Goal: Information Seeking & Learning: Learn about a topic

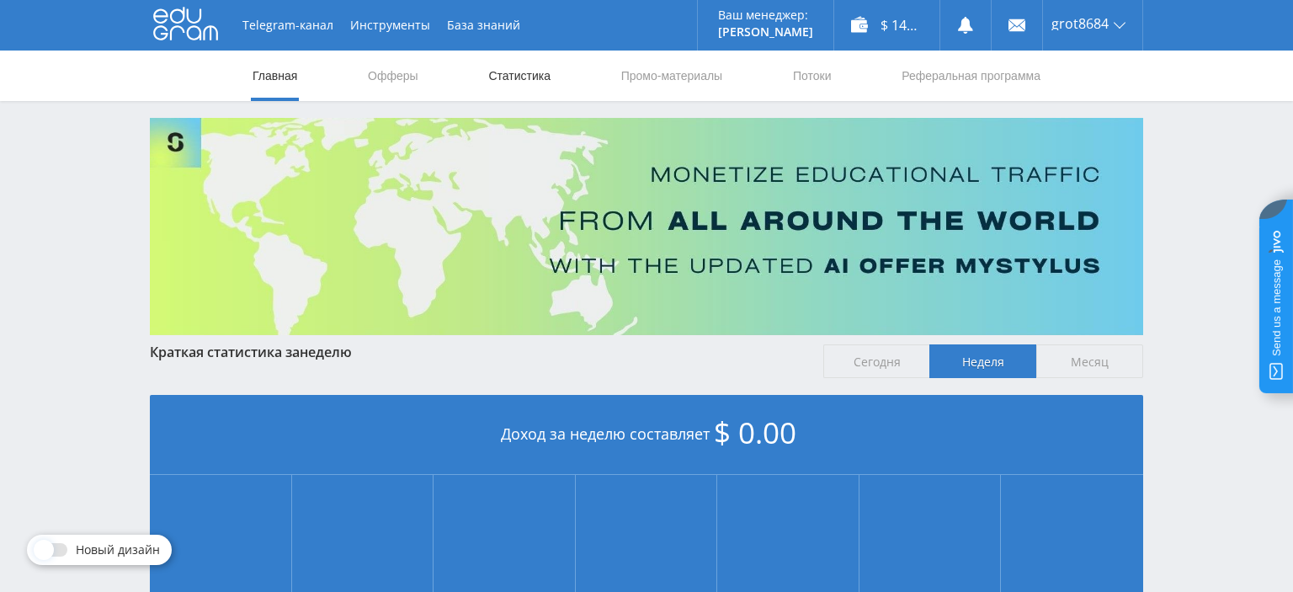
click at [516, 74] on link "Статистика" at bounding box center [520, 76] width 66 height 51
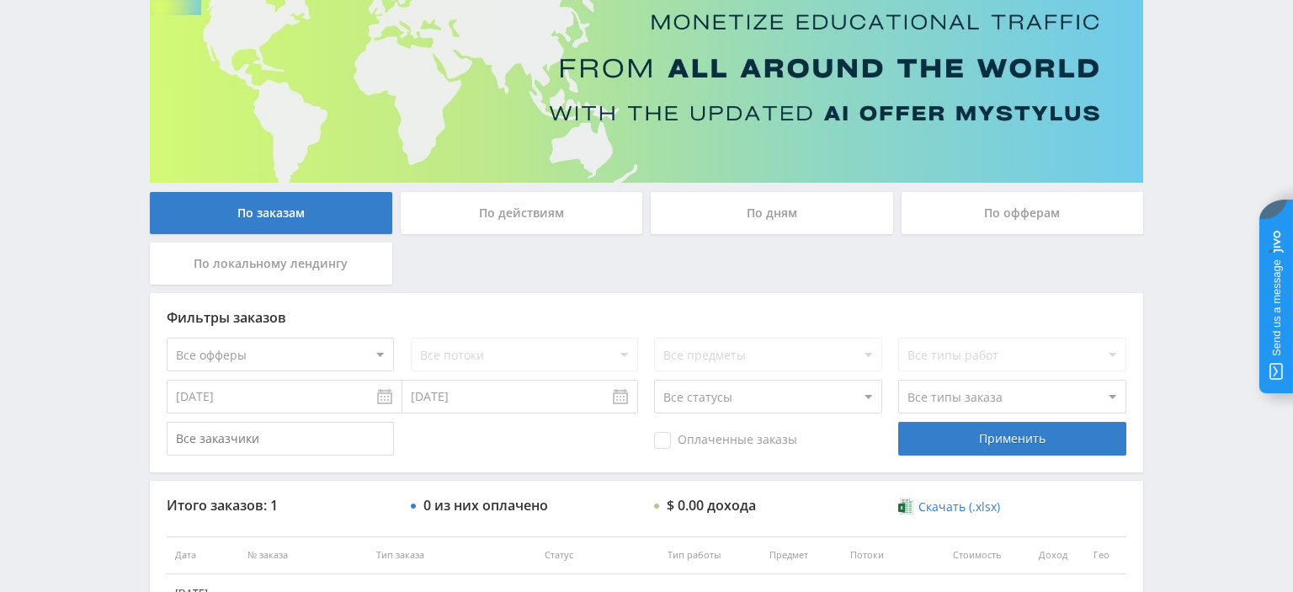
scroll to position [310, 0]
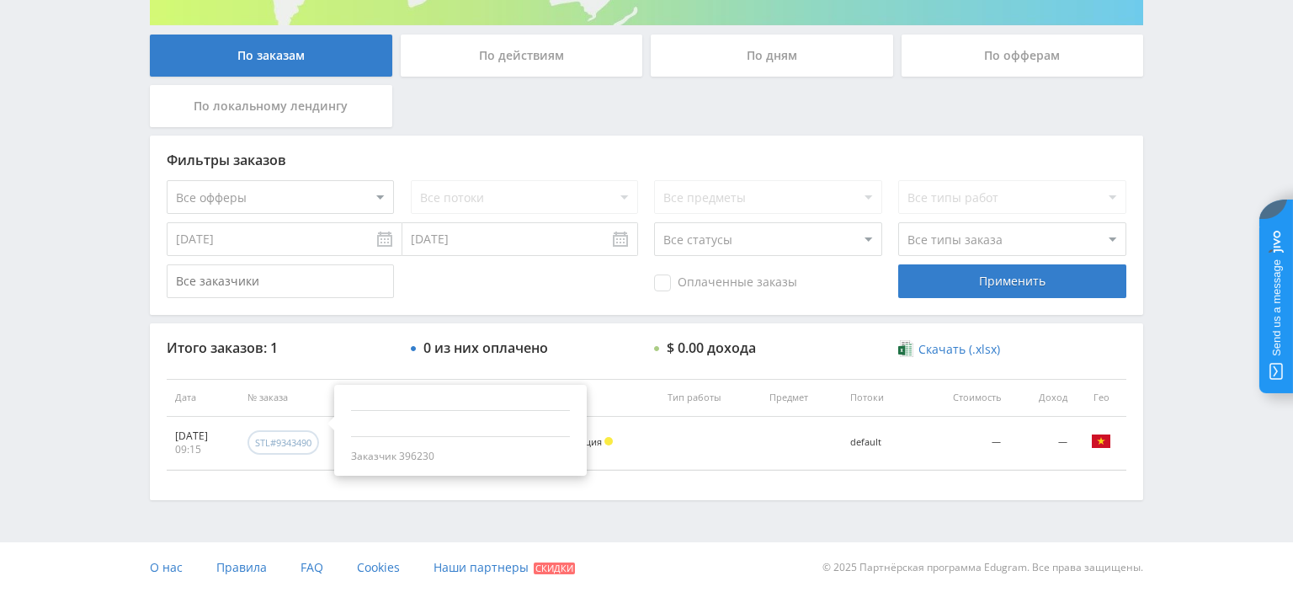
click at [312, 443] on div "stl#9343490" at bounding box center [283, 442] width 56 height 13
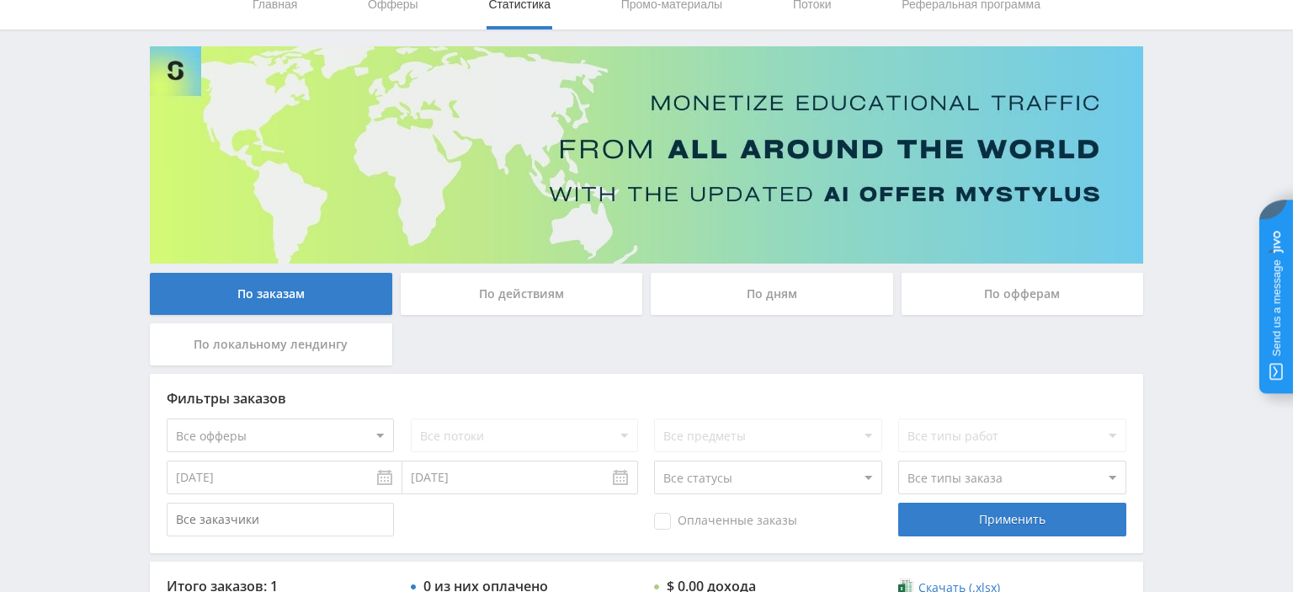
scroll to position [43, 0]
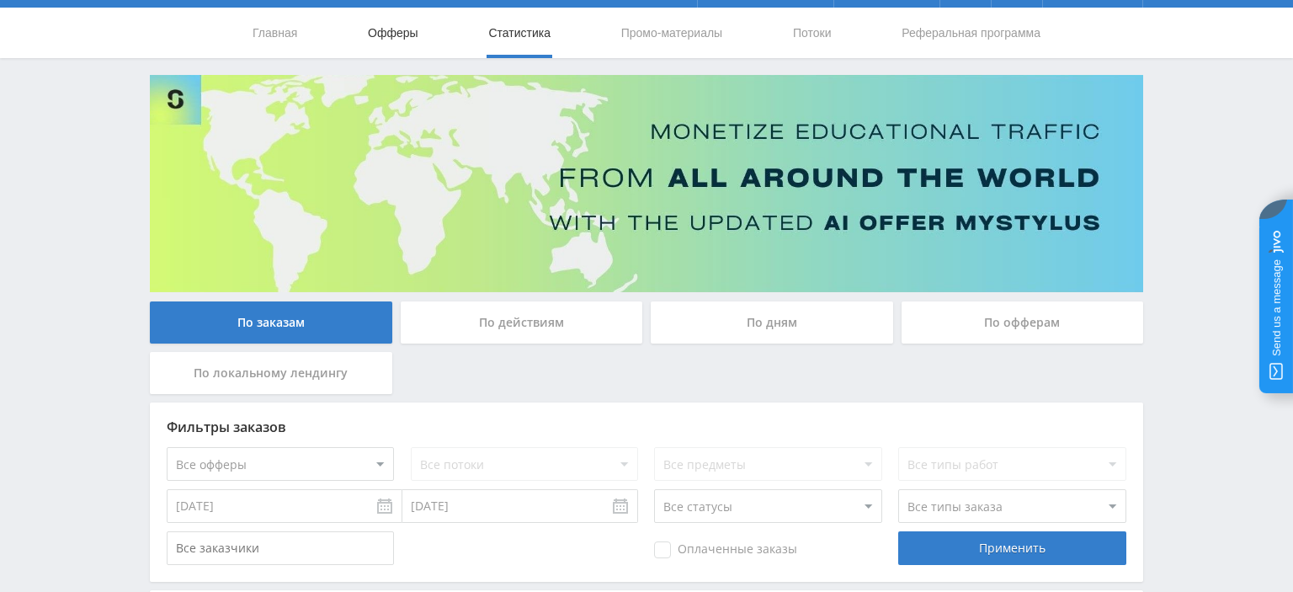
click at [405, 31] on link "Офферы" at bounding box center [393, 33] width 54 height 51
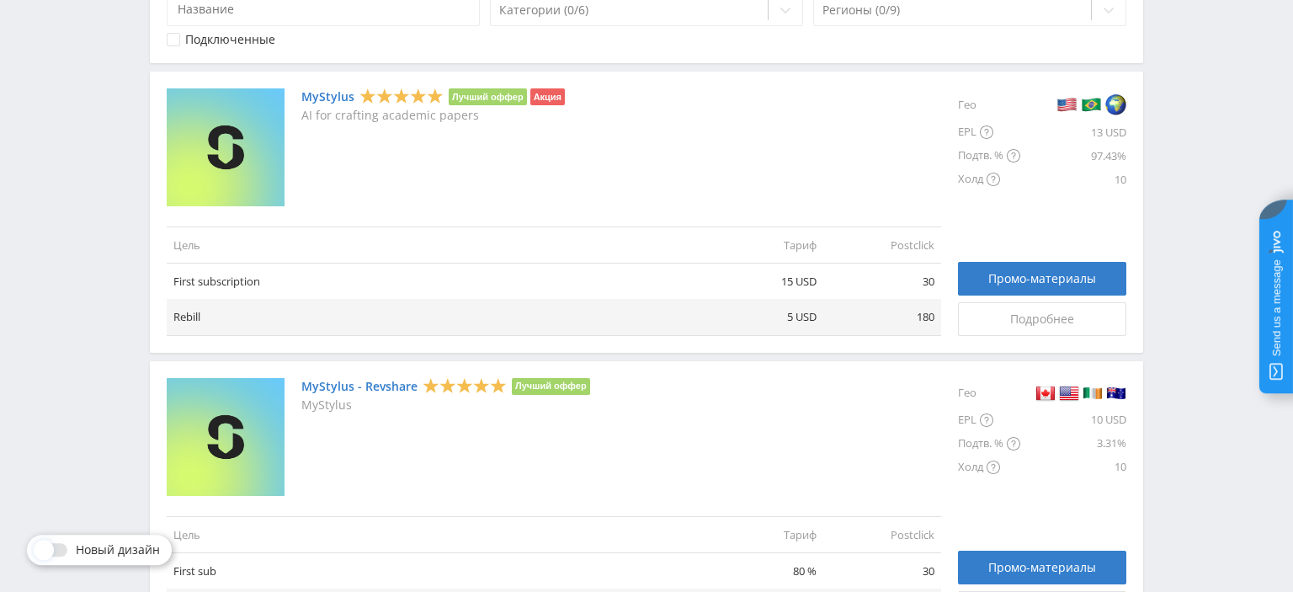
scroll to position [355, 0]
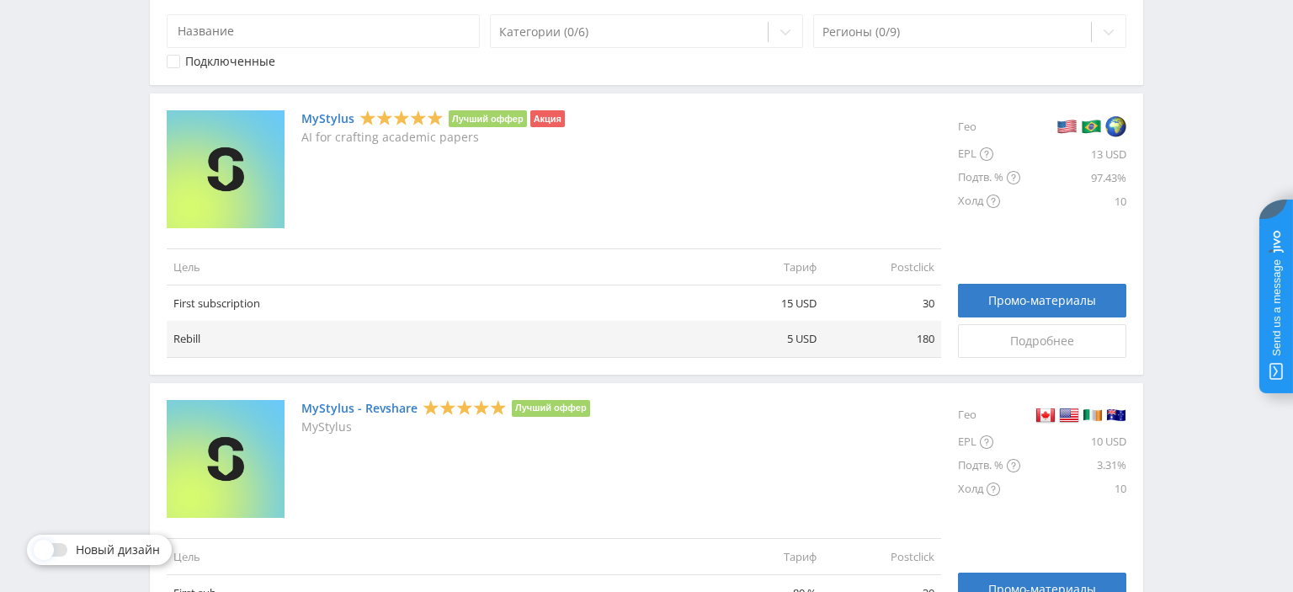
click at [349, 109] on div "MyStylus Лучший оффер Акция AI for crafting academic papers Цель Тариф Postclic…" at bounding box center [647, 233] width 994 height 281
click at [349, 113] on link "MyStylus" at bounding box center [327, 118] width 53 height 13
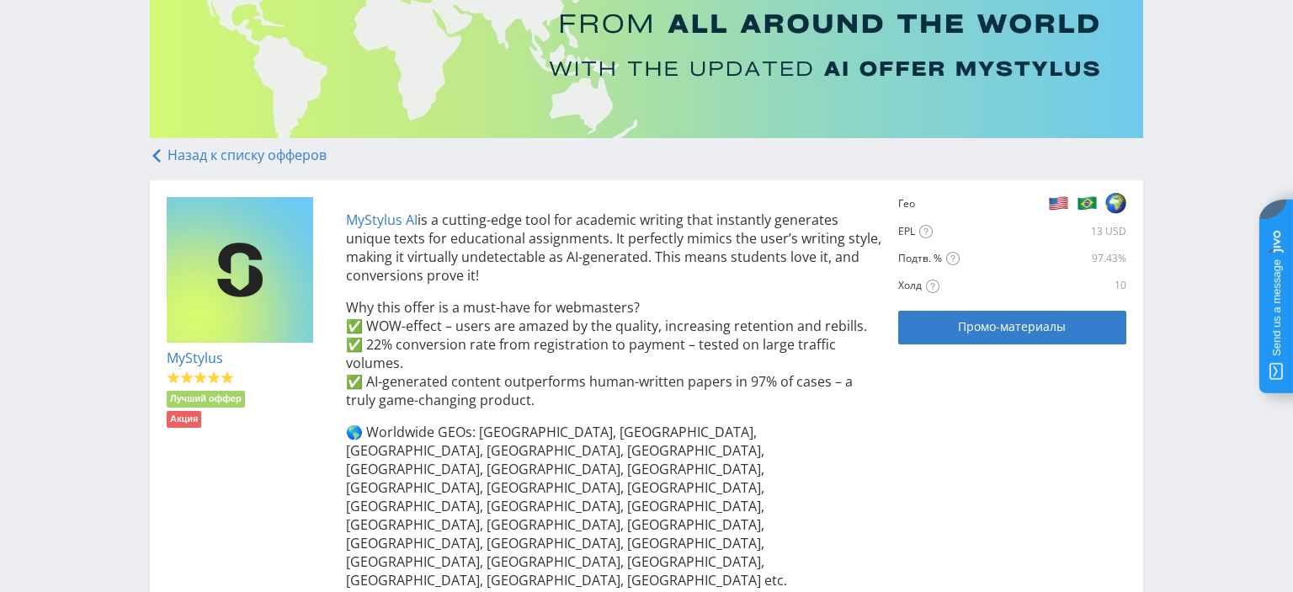
scroll to position [412, 0]
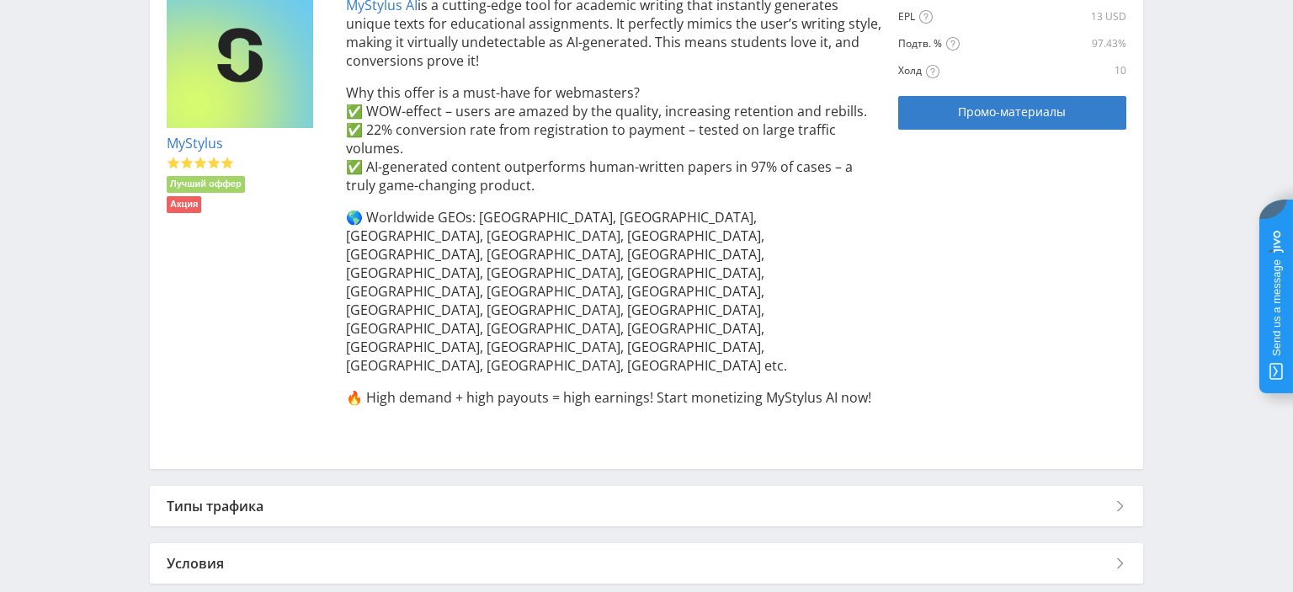
click at [479, 543] on div "Условия" at bounding box center [647, 563] width 994 height 40
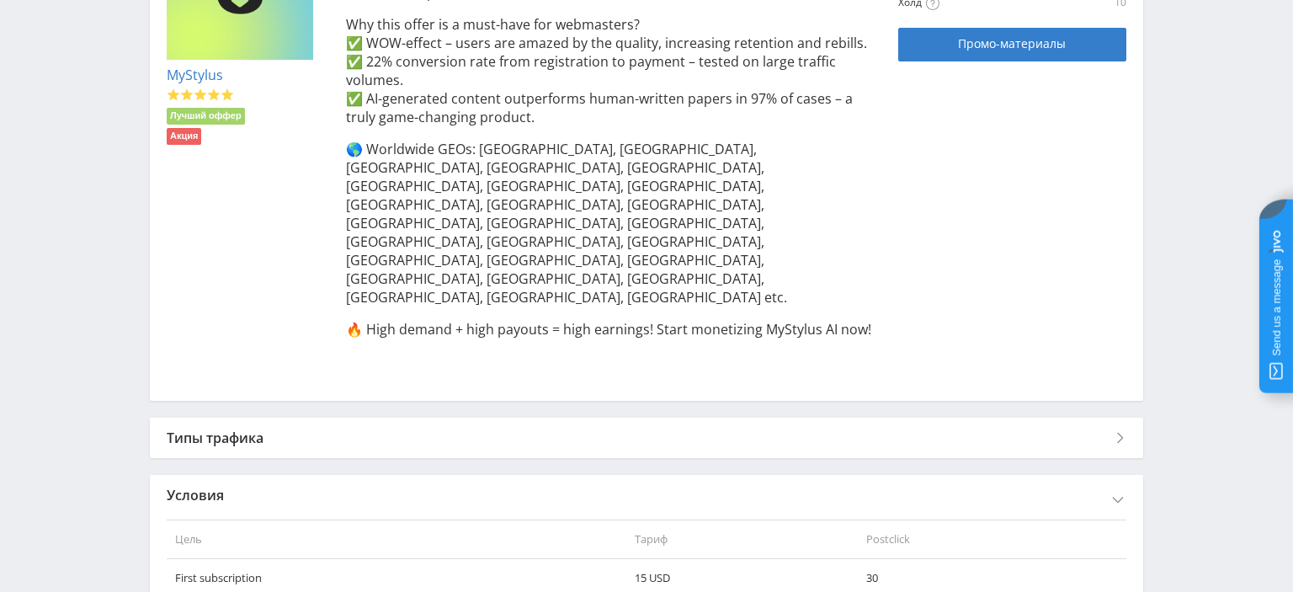
scroll to position [549, 0]
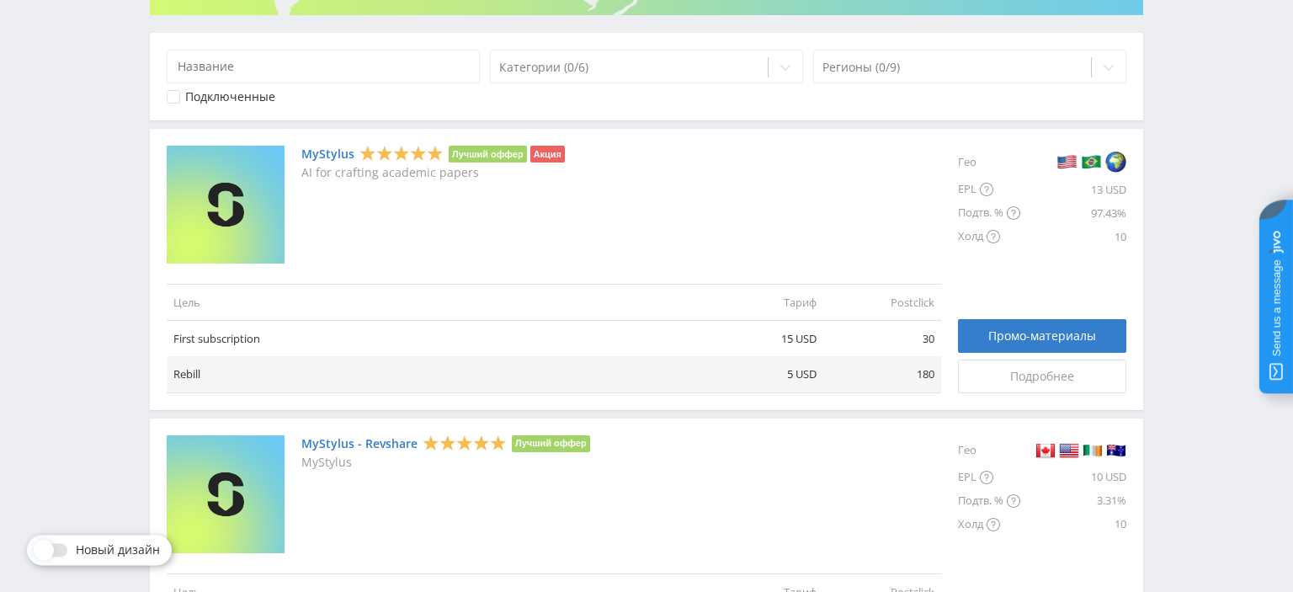
scroll to position [355, 0]
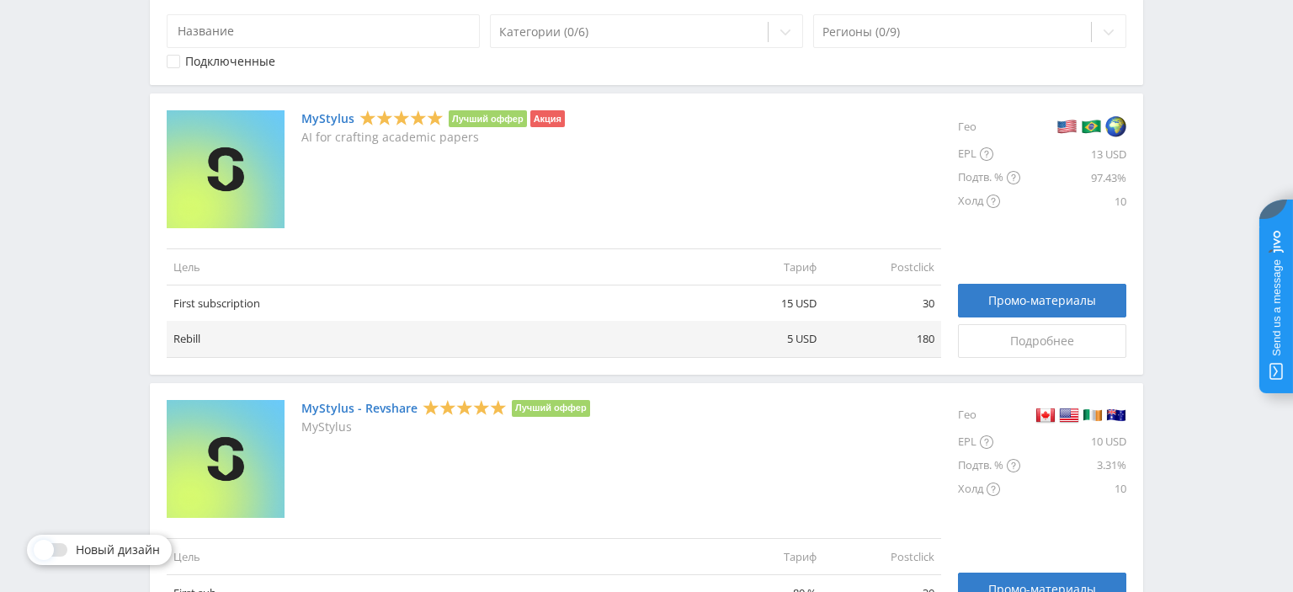
click at [390, 398] on div "MyStylus - Revshare Лучший оффер MyStylus Цель Тариф Postclick First sub 80 % 3…" at bounding box center [647, 523] width 994 height 281
click at [386, 407] on link "MyStylus - Revshare" at bounding box center [359, 408] width 116 height 13
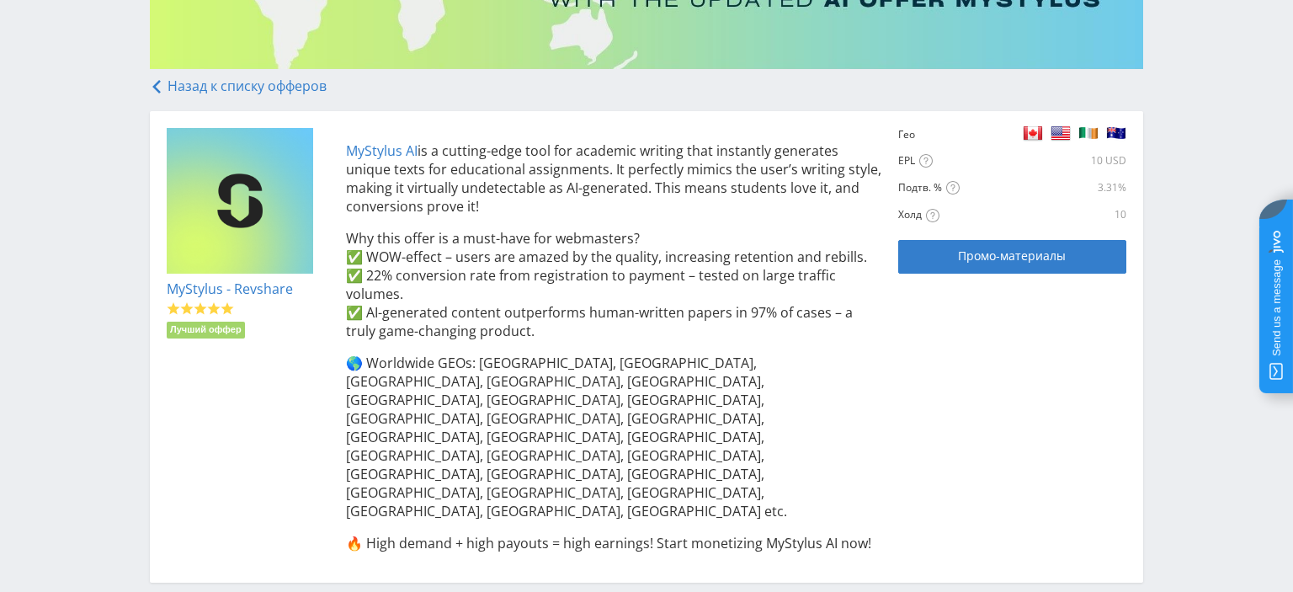
scroll to position [380, 0]
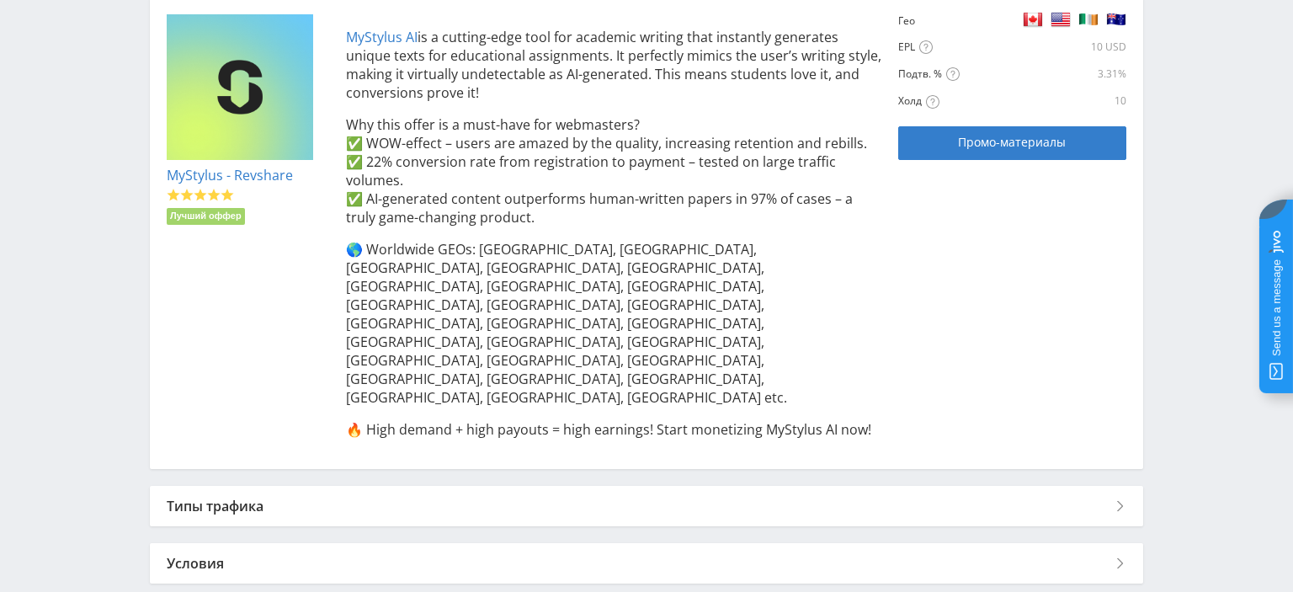
click at [429, 543] on div "Условия" at bounding box center [647, 563] width 994 height 40
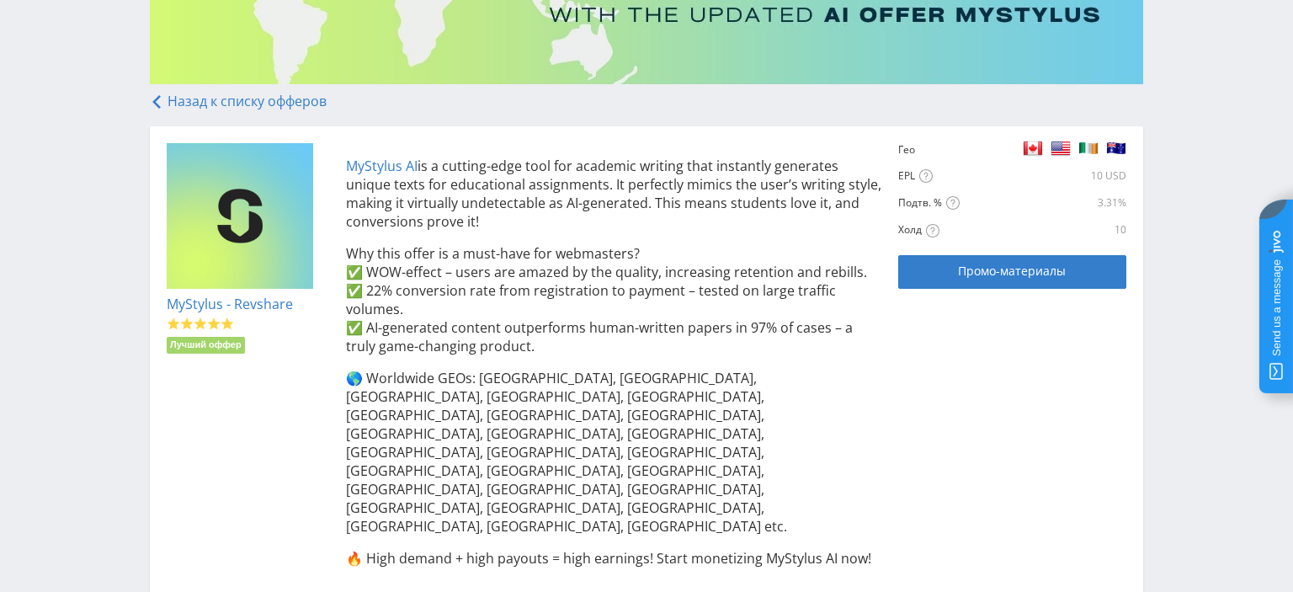
scroll to position [0, 0]
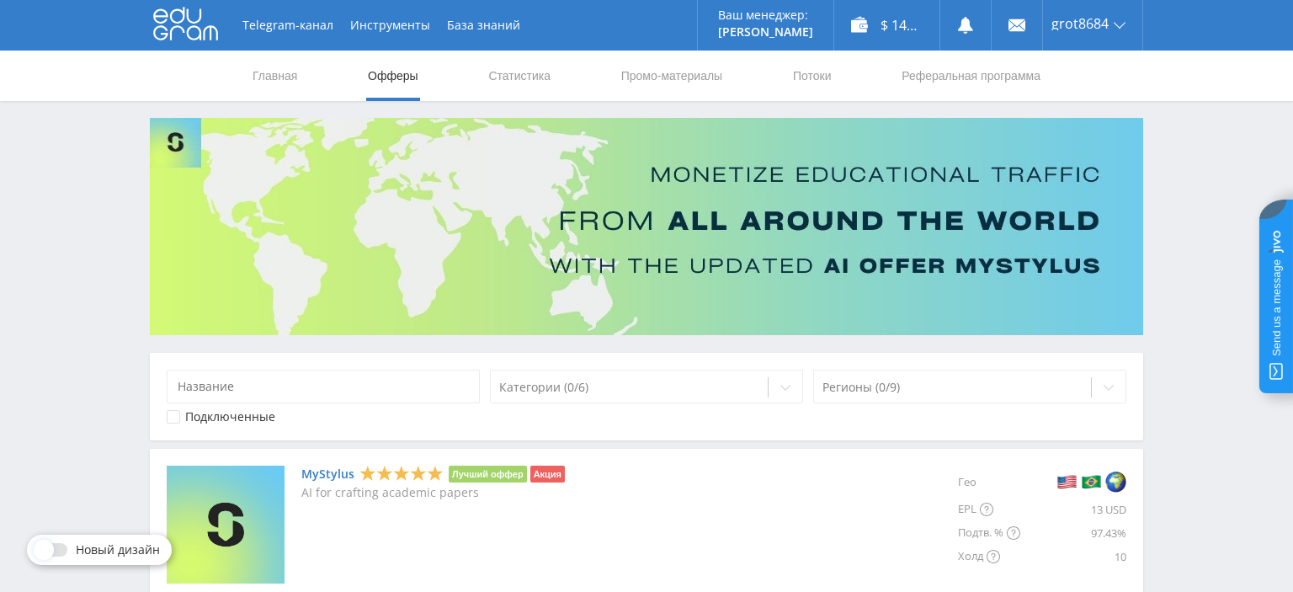
click at [335, 475] on link "MyStylus" at bounding box center [327, 473] width 53 height 13
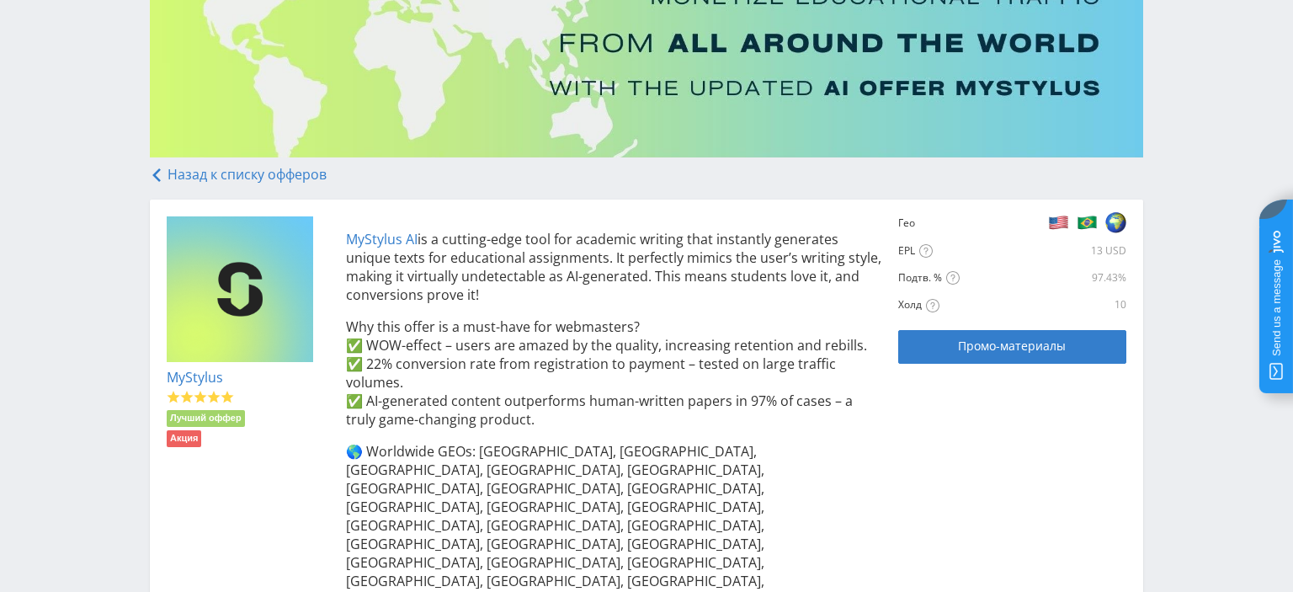
scroll to position [412, 0]
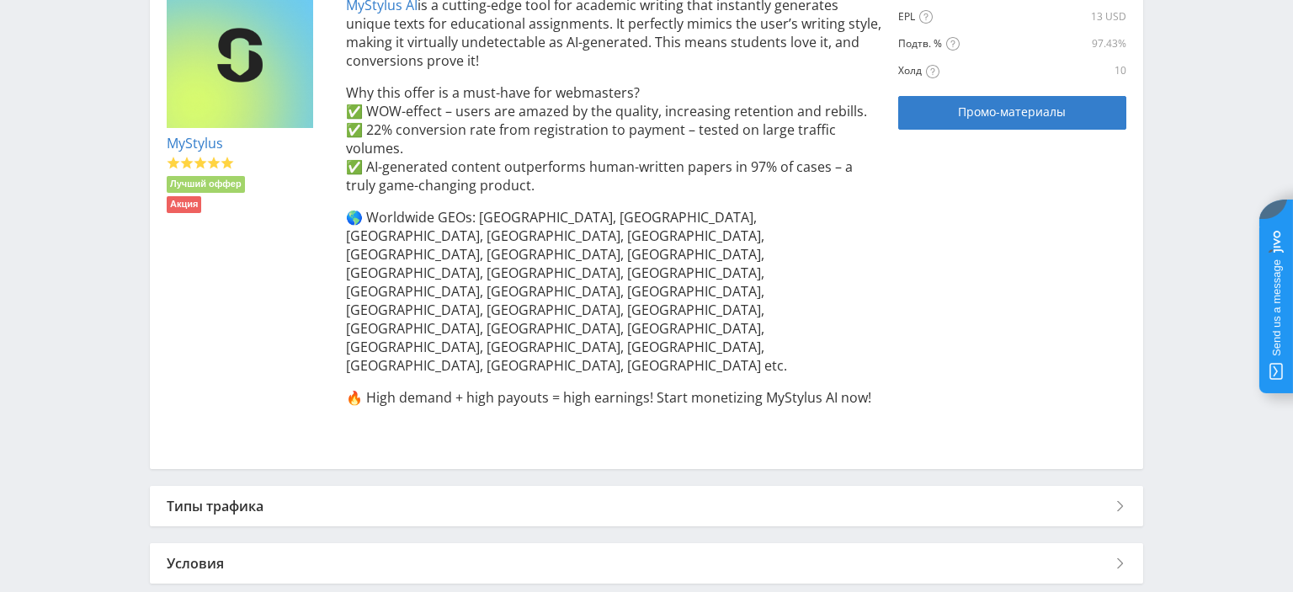
click at [238, 543] on div "Условия" at bounding box center [647, 563] width 994 height 40
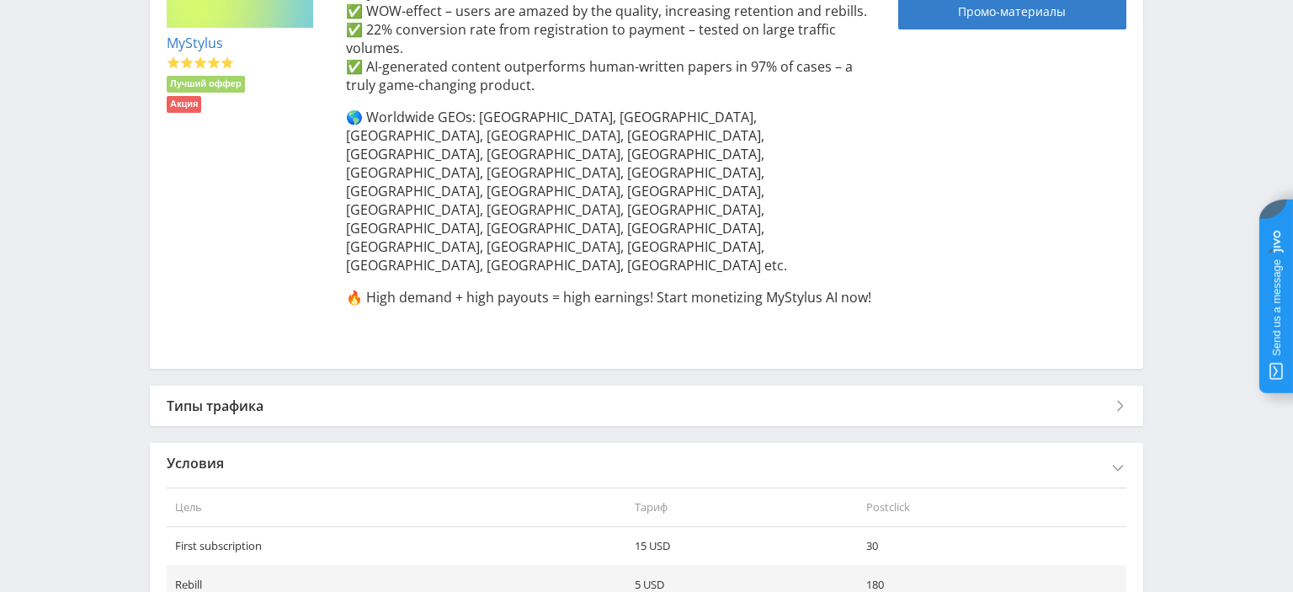
scroll to position [549, 0]
